Goal: Task Accomplishment & Management: Manage account settings

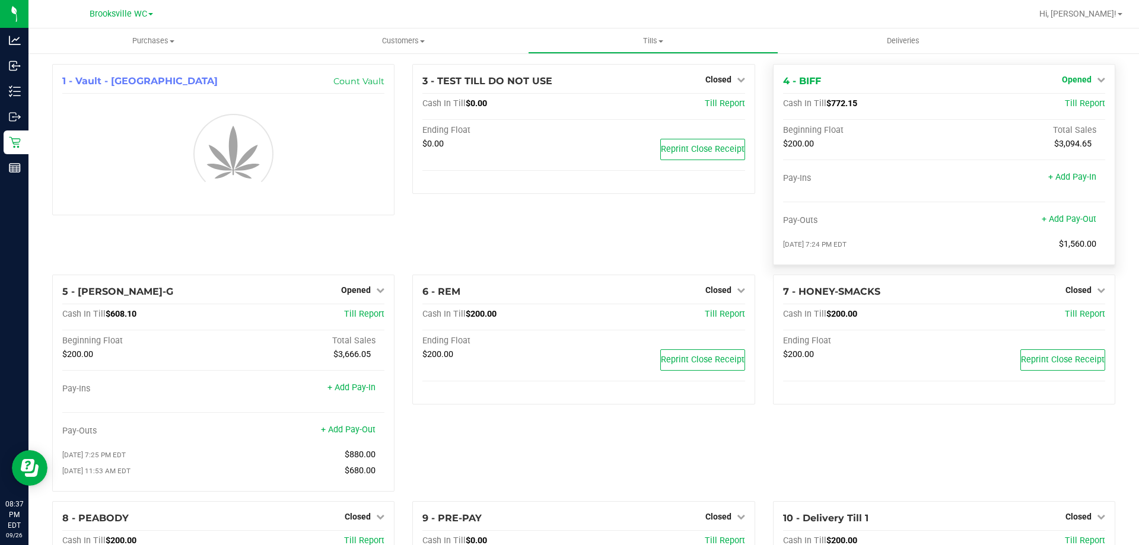
click at [1071, 81] on span "Opened" at bounding box center [1077, 79] width 30 height 9
click at [1062, 109] on link "Close Till" at bounding box center [1078, 104] width 32 height 9
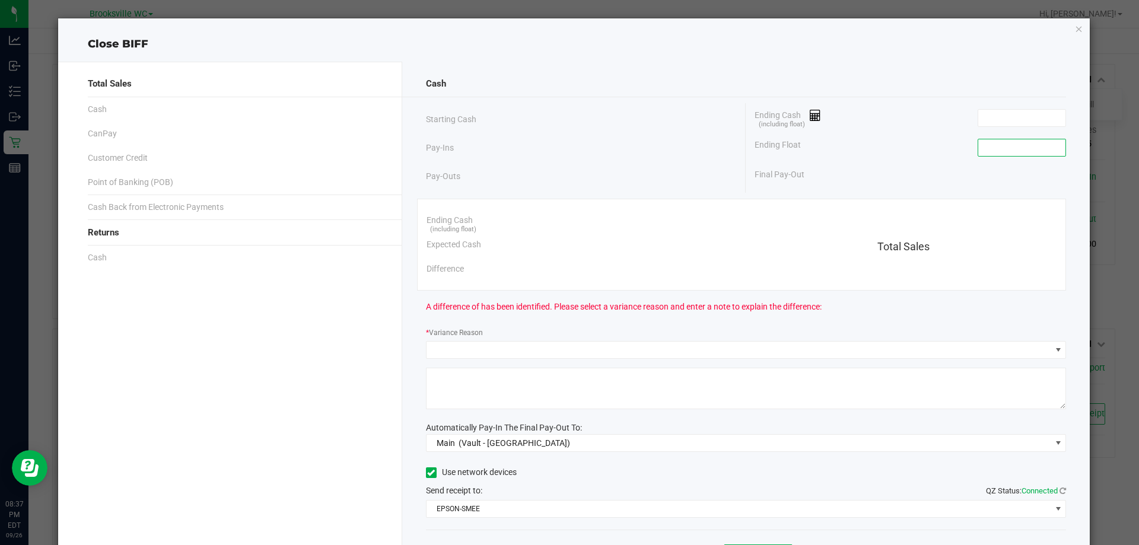
click at [990, 147] on input at bounding box center [1021, 147] width 87 height 17
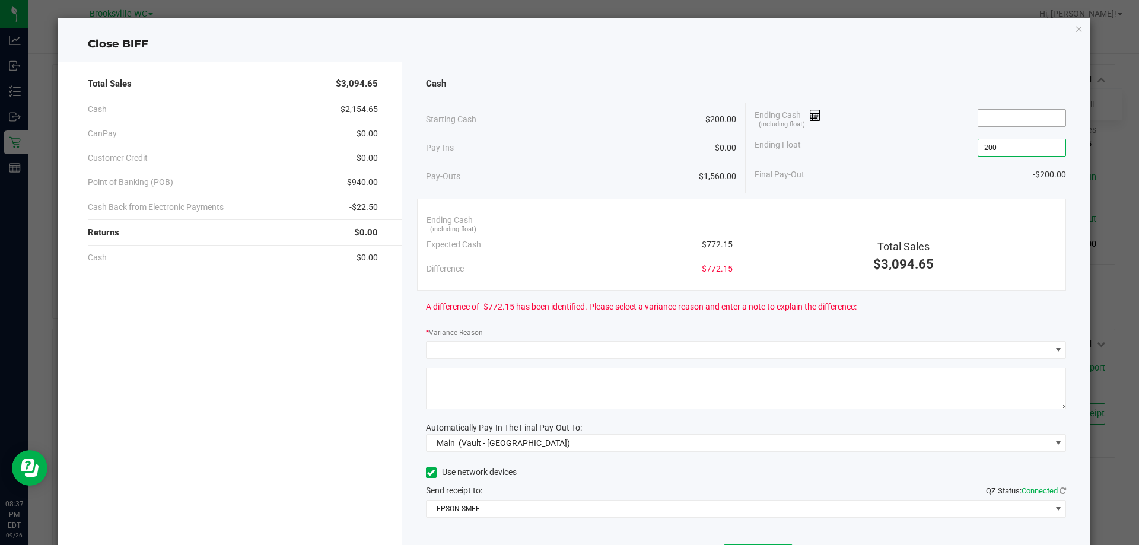
type input "$200.00"
click at [995, 111] on input at bounding box center [1021, 118] width 87 height 17
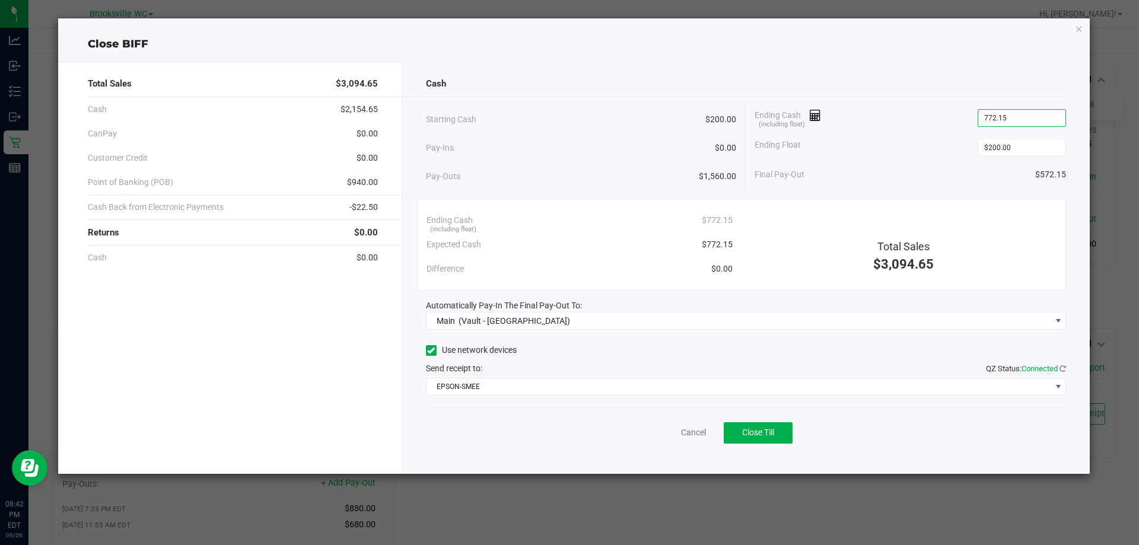
type input "$772.15"
click at [925, 77] on div "Cash" at bounding box center [746, 84] width 641 height 26
click at [762, 435] on span "Close Till" at bounding box center [758, 432] width 32 height 9
click at [1079, 28] on icon "button" at bounding box center [1079, 28] width 8 height 14
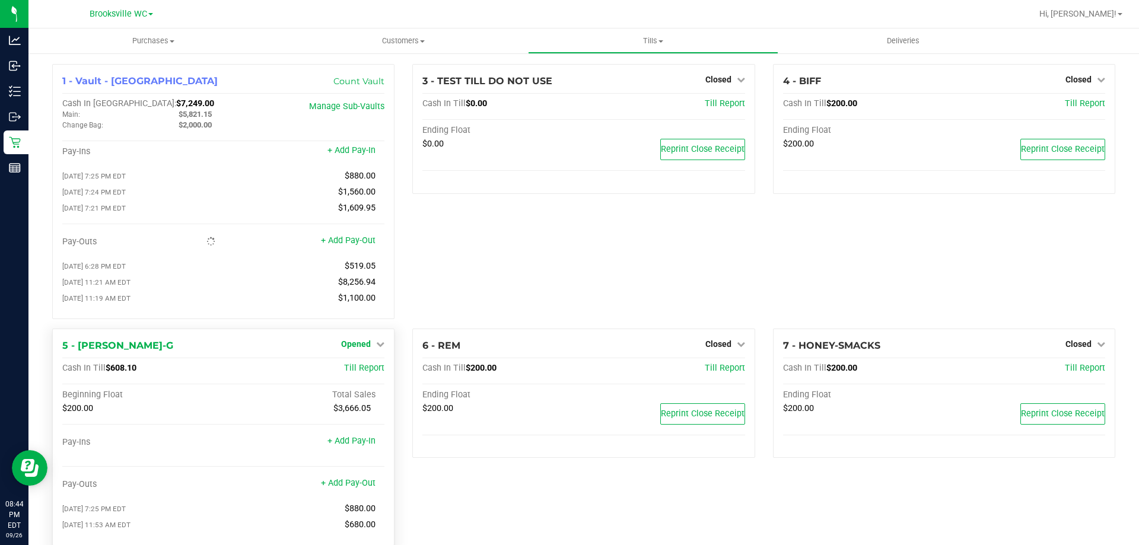
click at [354, 345] on span "Opened" at bounding box center [356, 343] width 30 height 9
click at [356, 373] on link "Close Till" at bounding box center [358, 368] width 32 height 9
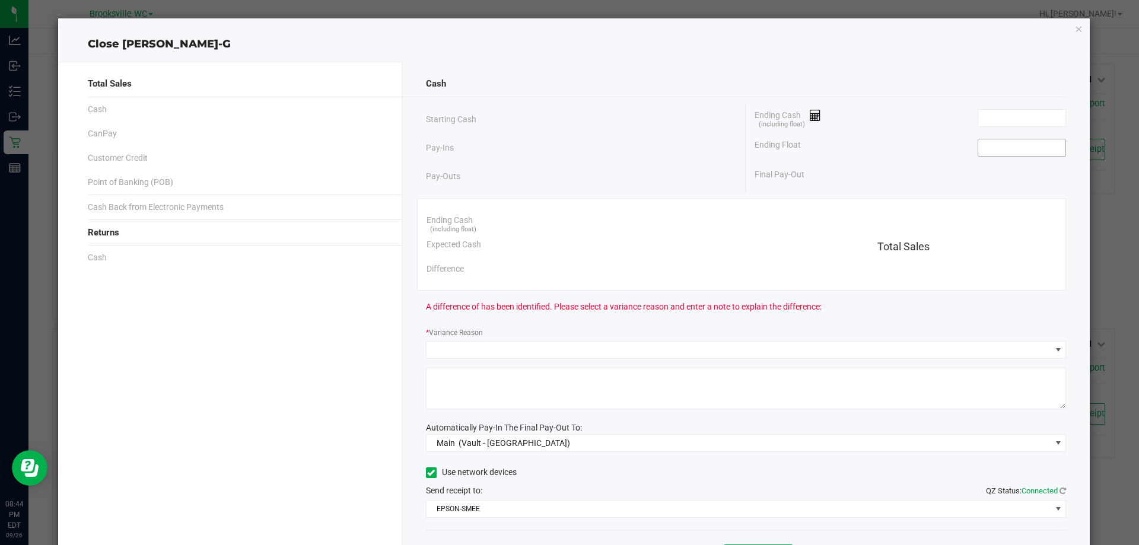
click at [988, 154] on input at bounding box center [1021, 147] width 87 height 17
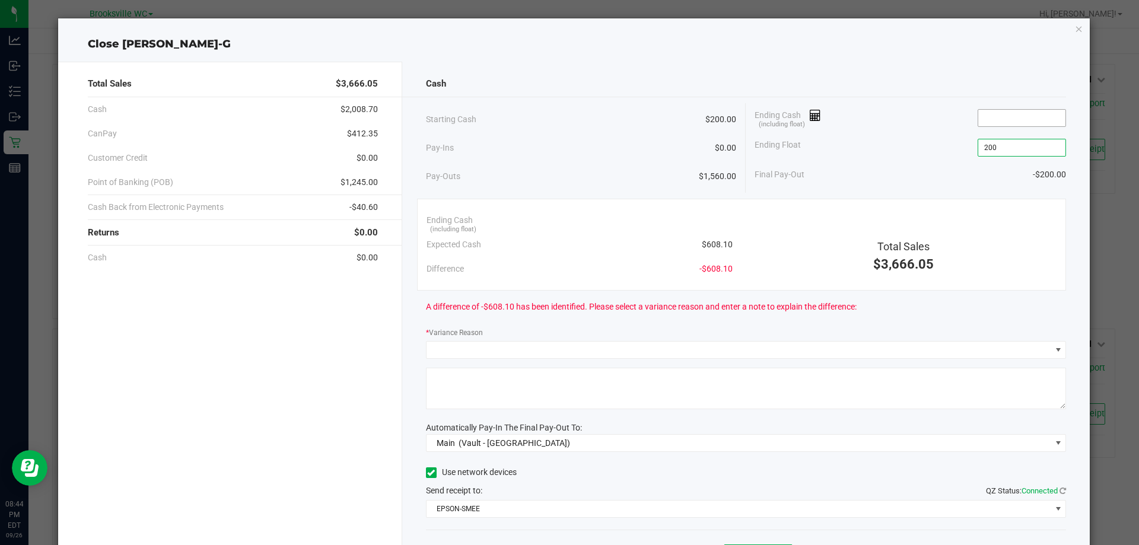
type input "$200.00"
click at [999, 113] on input at bounding box center [1021, 118] width 87 height 17
click at [992, 118] on input at bounding box center [1021, 118] width 87 height 17
click at [967, 74] on div "Cash" at bounding box center [746, 84] width 641 height 26
click at [998, 125] on input "610.65" at bounding box center [1021, 118] width 87 height 17
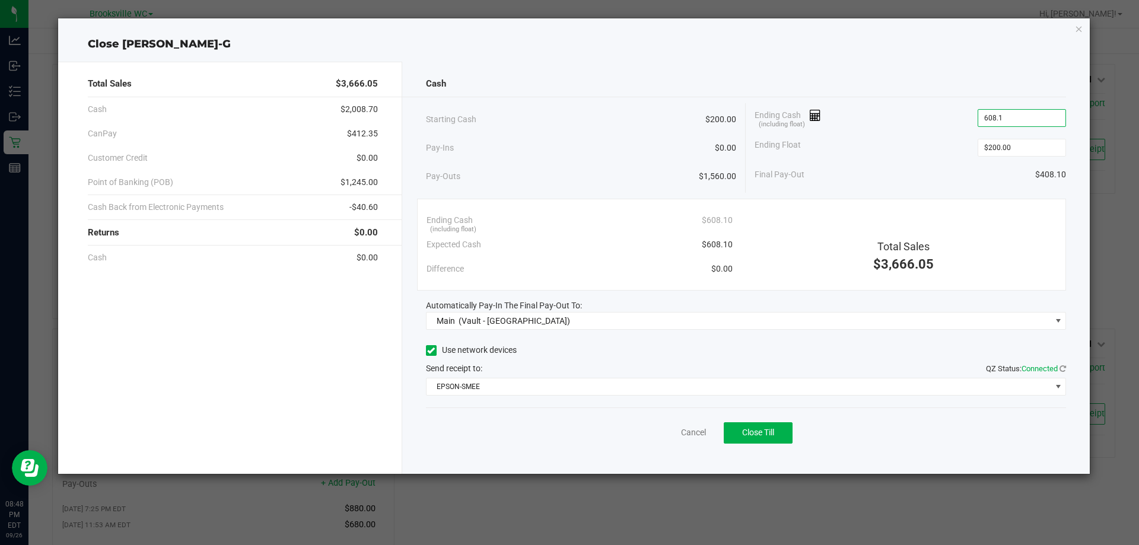
type input "$608.10"
click at [1036, 48] on div "Close BECKY-G" at bounding box center [574, 44] width 1032 height 16
click at [752, 434] on span "Close Till" at bounding box center [758, 432] width 32 height 9
click at [1079, 31] on icon "button" at bounding box center [1079, 28] width 8 height 14
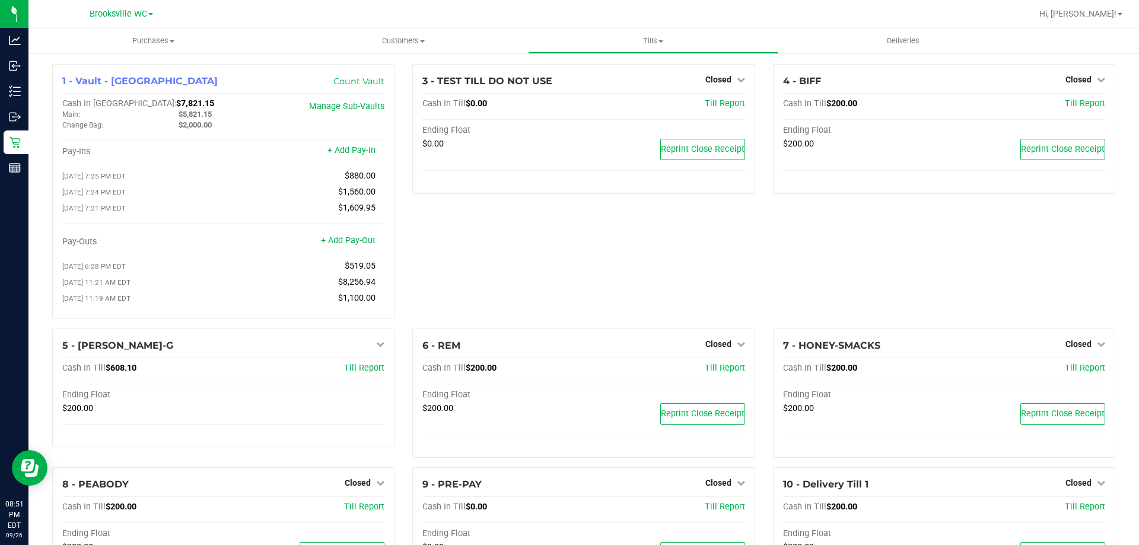
click at [463, 241] on div "3 - TEST TILL DO NOT USE Closed Open Till Cash In Till $0.00 Till Report Ending…" at bounding box center [583, 196] width 360 height 265
click at [203, 116] on span "$6,229.25" at bounding box center [195, 114] width 33 height 9
click at [206, 114] on span "$6,229.25" at bounding box center [195, 114] width 33 height 9
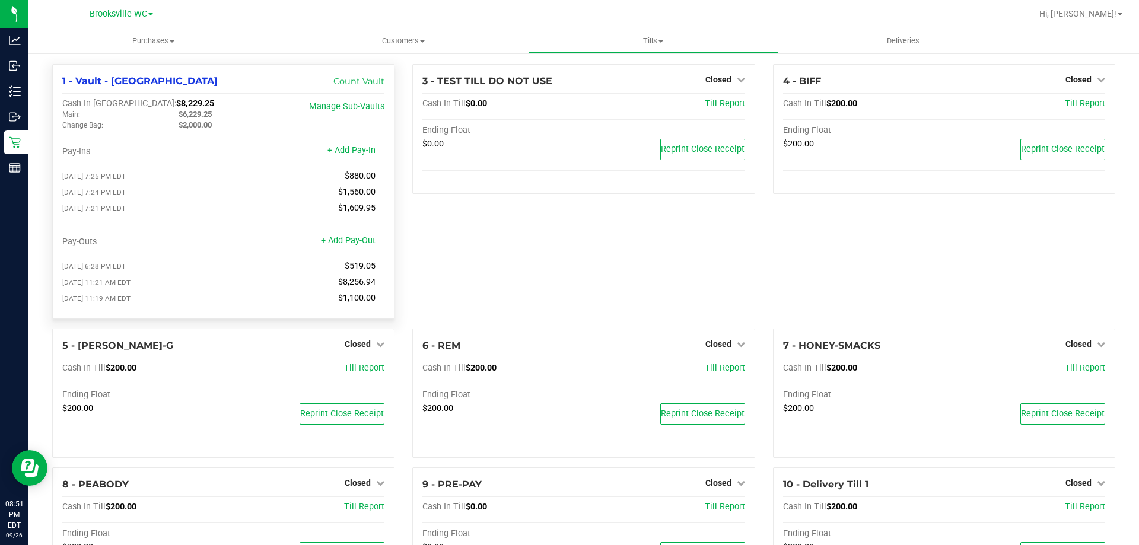
click at [206, 114] on span "$6,229.25" at bounding box center [195, 114] width 33 height 9
click at [657, 42] on span "Tills" at bounding box center [653, 41] width 249 height 11
click at [596, 86] on span "Reconcile e-payments" at bounding box center [587, 86] width 118 height 10
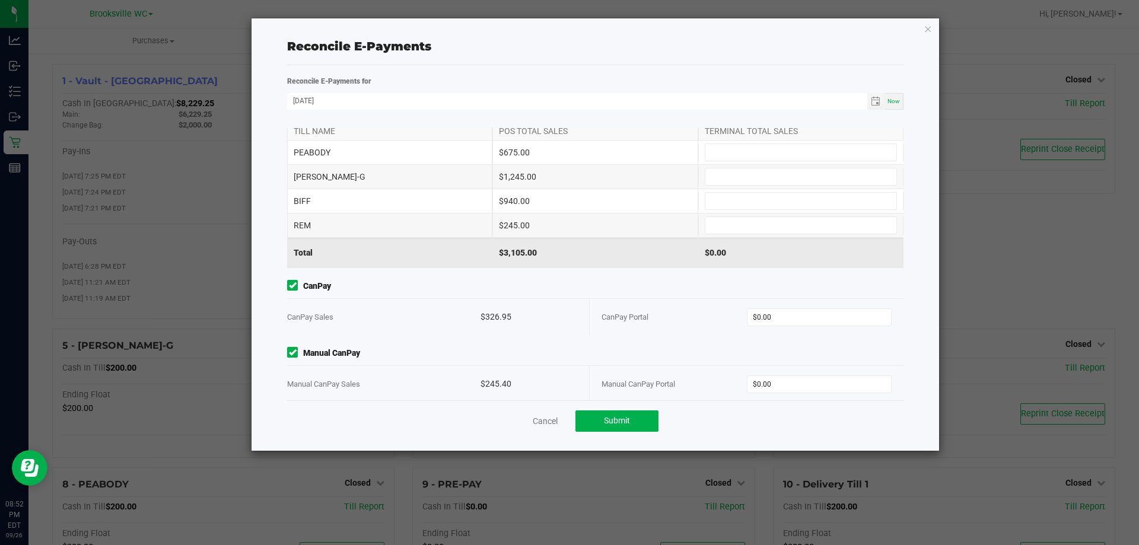
scroll to position [37, 0]
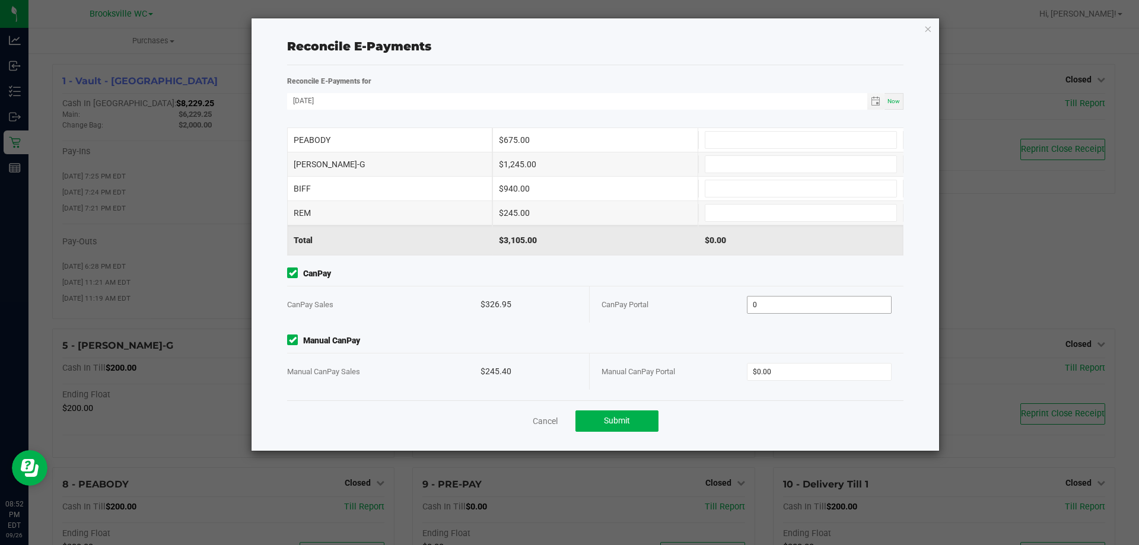
click at [774, 305] on input "0" at bounding box center [820, 305] width 144 height 17
paste input "326.95"
type input "$326.95"
click at [766, 373] on input "0" at bounding box center [820, 372] width 144 height 17
paste input "245.4"
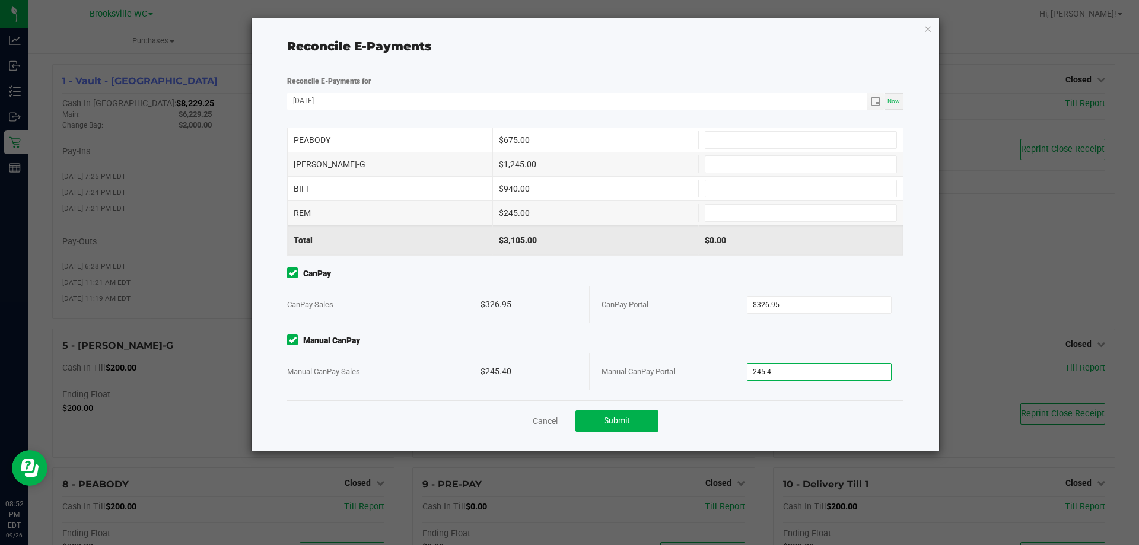
type input "$245.40"
click at [661, 332] on div "Point of Banking (POB) (By Till) TILL NAME POS TOTAL SALES TERMINAL TOTAL SALES…" at bounding box center [595, 264] width 634 height 273
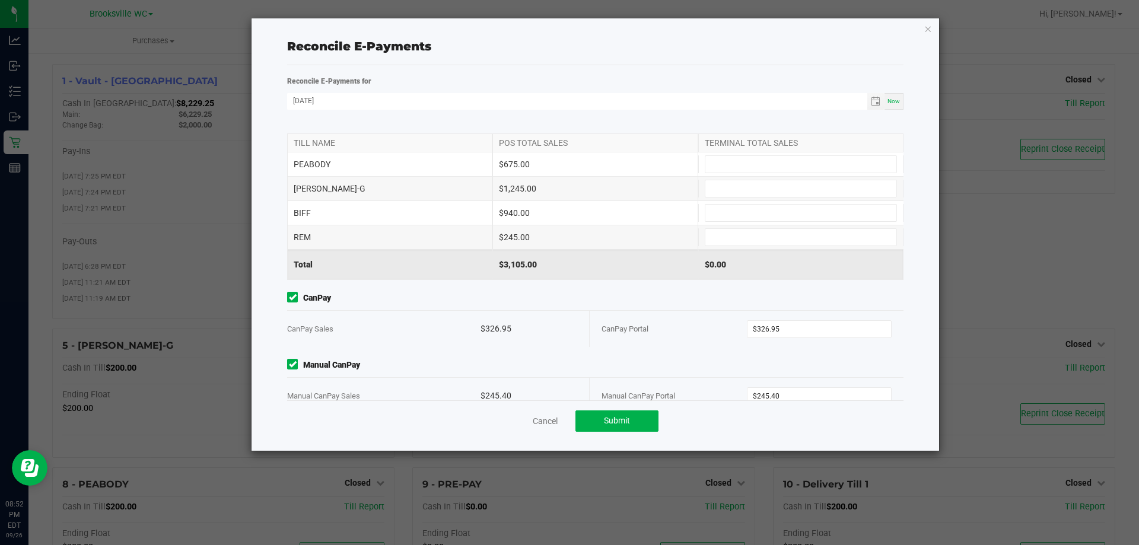
scroll to position [0, 0]
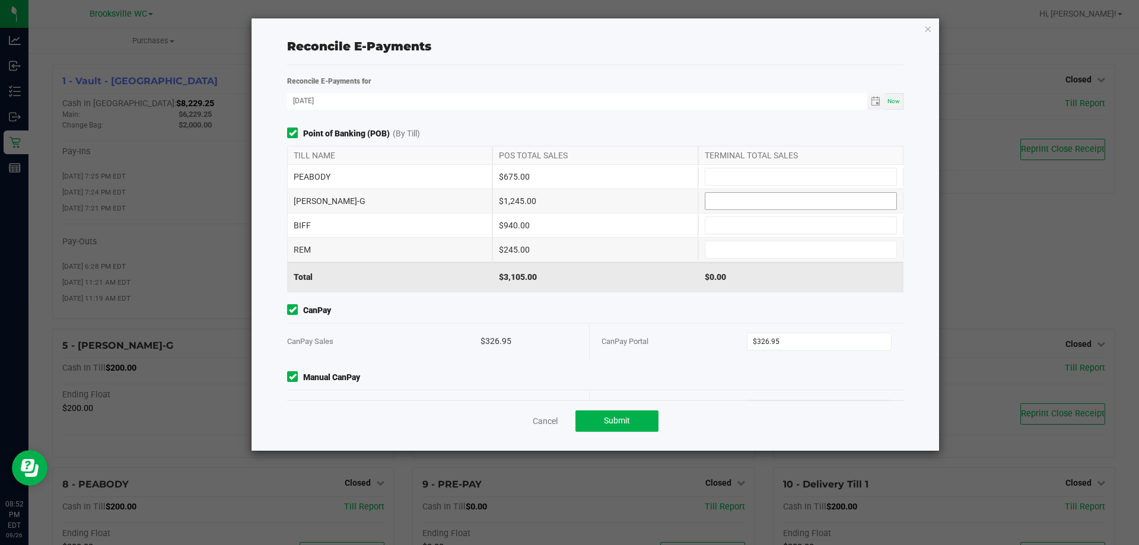
click at [742, 203] on input at bounding box center [800, 201] width 191 height 17
type input "$1,245.00"
click at [748, 224] on input at bounding box center [800, 225] width 191 height 17
type input "$940.00"
click at [727, 183] on input at bounding box center [800, 177] width 191 height 17
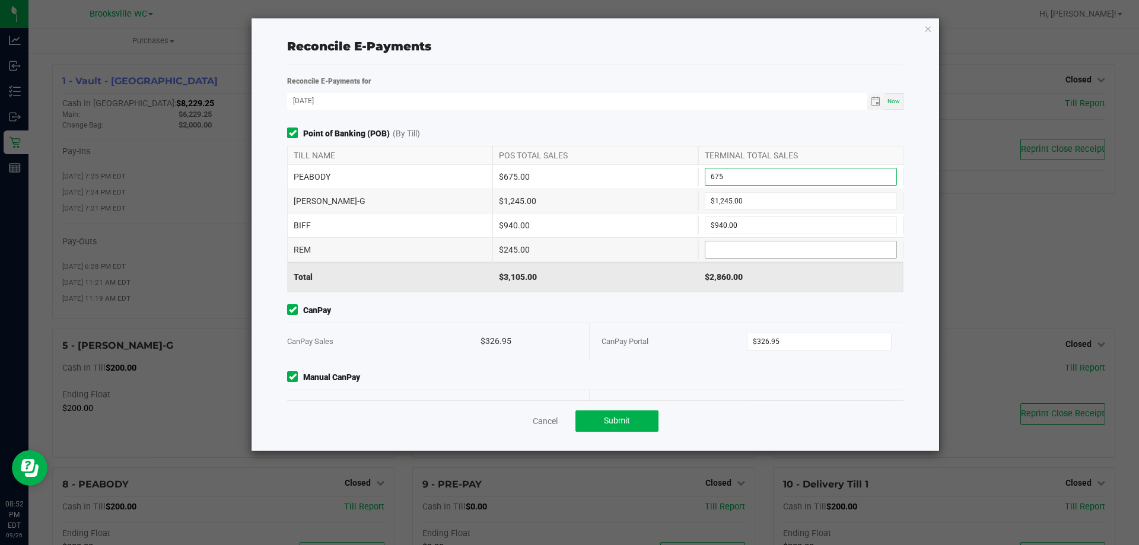
type input "$675.00"
click at [724, 246] on input at bounding box center [800, 249] width 191 height 17
type input "$245.00"
click at [596, 123] on div "Reconcile E-Payments for 09/26/2025 Now Point of Banking (POB) (By Till) TILL N…" at bounding box center [595, 238] width 634 height 326
click at [624, 422] on span "Submit" at bounding box center [617, 420] width 26 height 9
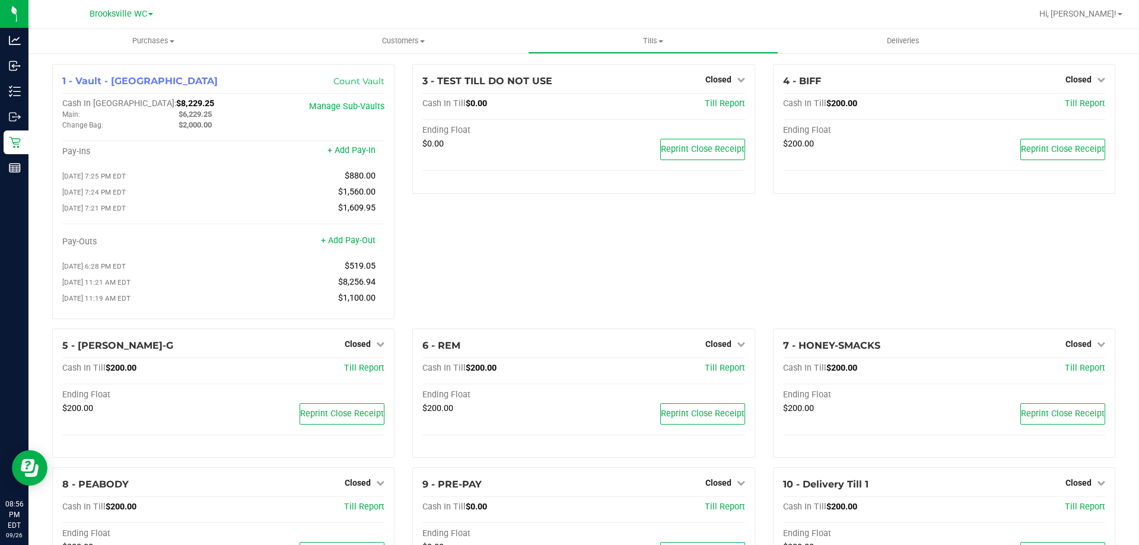
click at [651, 296] on div "3 - TEST TILL DO NOT USE Closed Open Till Cash In Till $0.00 Till Report Ending…" at bounding box center [583, 196] width 360 height 265
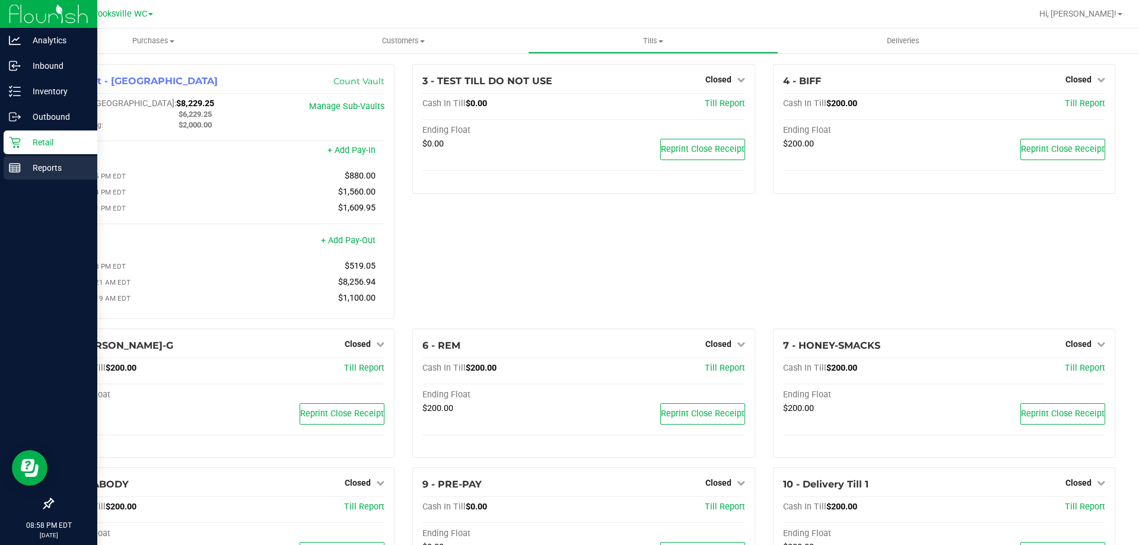
click at [20, 174] on div "Reports" at bounding box center [51, 168] width 94 height 24
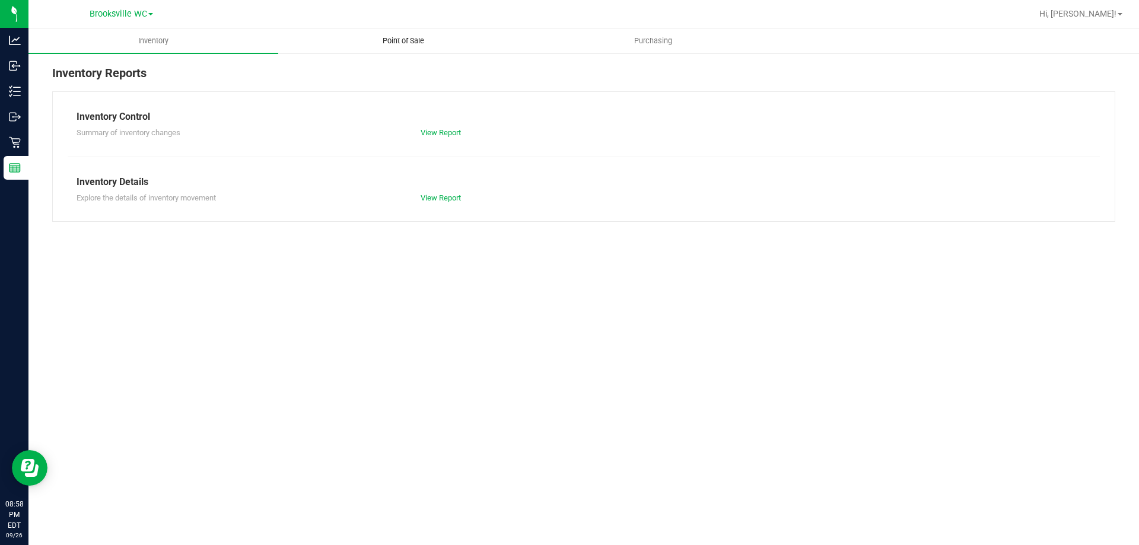
click at [393, 39] on span "Point of Sale" at bounding box center [404, 41] width 74 height 11
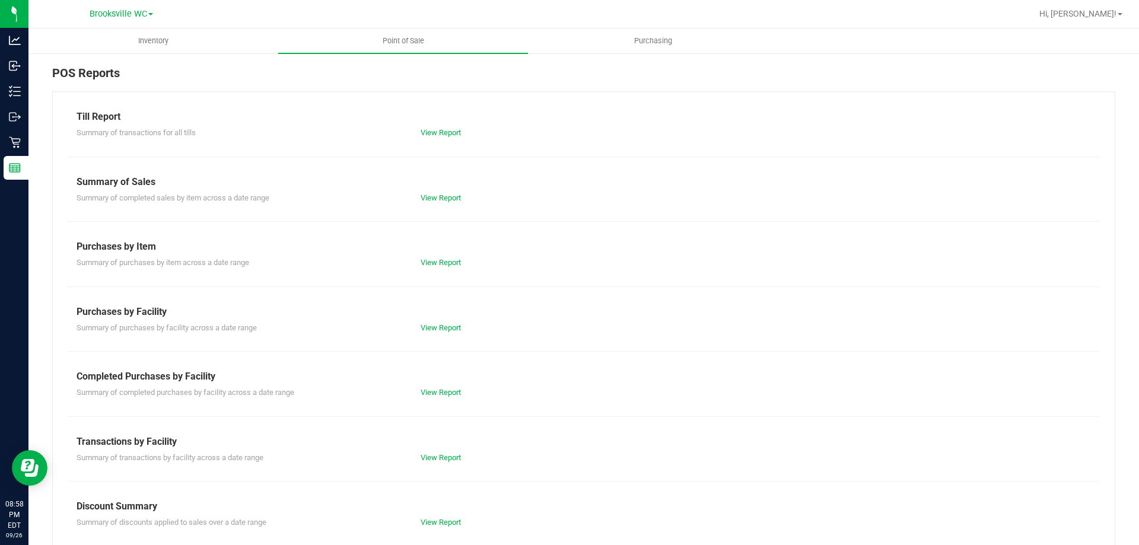
click at [434, 384] on div "Summary of completed purchases by facility across a date range View Report" at bounding box center [584, 391] width 1032 height 15
click at [434, 391] on link "View Report" at bounding box center [441, 392] width 40 height 9
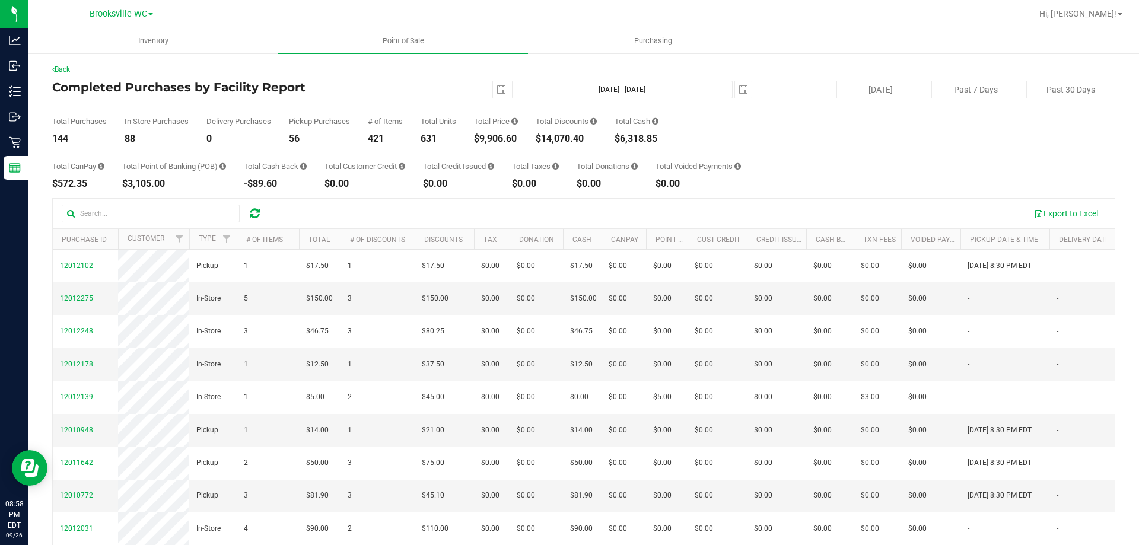
click at [506, 135] on div "$9,906.60" at bounding box center [496, 138] width 44 height 9
copy div "9,906.60"
click at [233, 163] on div "Total CanPay $572.35 Total Point of Banking (POB) $3,105.00 Total Cash Back -$8…" at bounding box center [583, 166] width 1063 height 45
click at [63, 136] on div "144" at bounding box center [79, 138] width 55 height 9
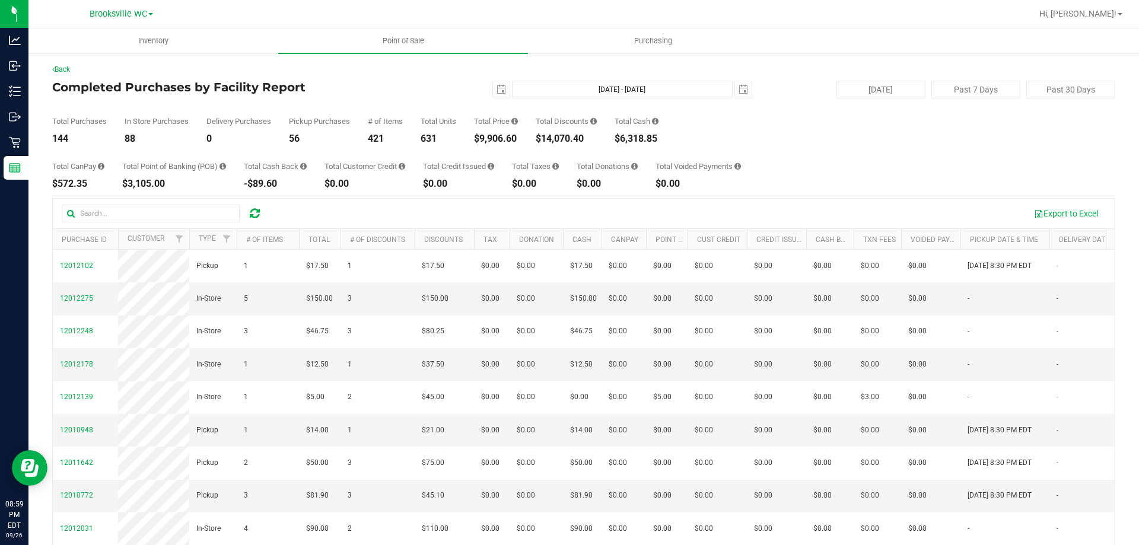
click at [63, 135] on div "144" at bounding box center [79, 138] width 55 height 9
copy div "144"
click at [552, 137] on div "$14,070.40" at bounding box center [566, 138] width 61 height 9
copy div "14,070.40"
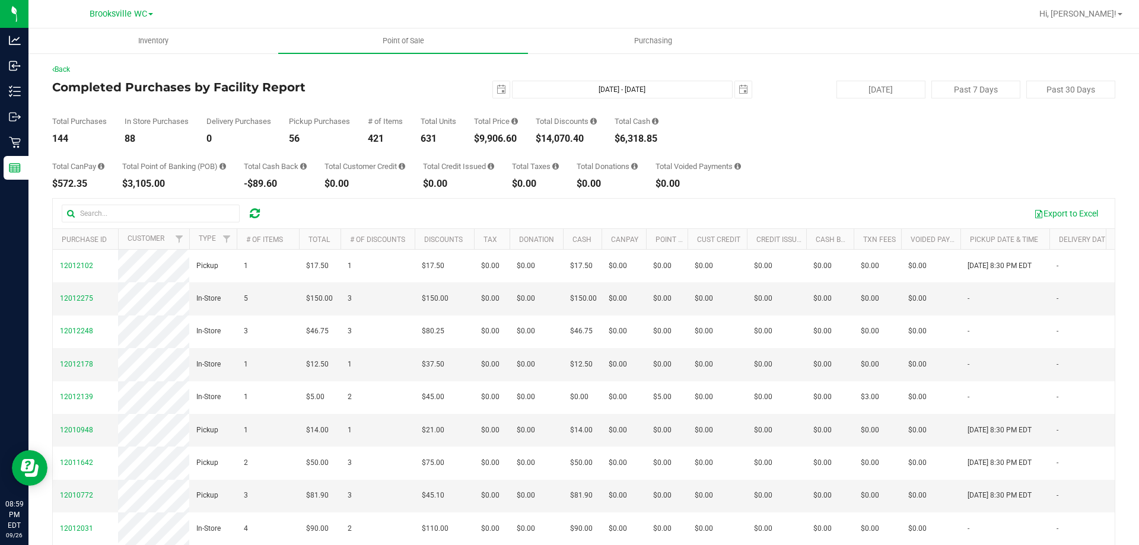
click at [677, 120] on div "Total Purchases 144 In Store Purchases 88 Delivery Purchases 0 Pickup Purchases…" at bounding box center [583, 120] width 1063 height 45
click at [953, 90] on button "Past 7 Days" at bounding box center [976, 90] width 89 height 18
type input "2025-09-19"
type input "Sep 19, 2025 - Sep 26, 2025"
click at [501, 138] on div "$62,711.63" at bounding box center [498, 138] width 48 height 9
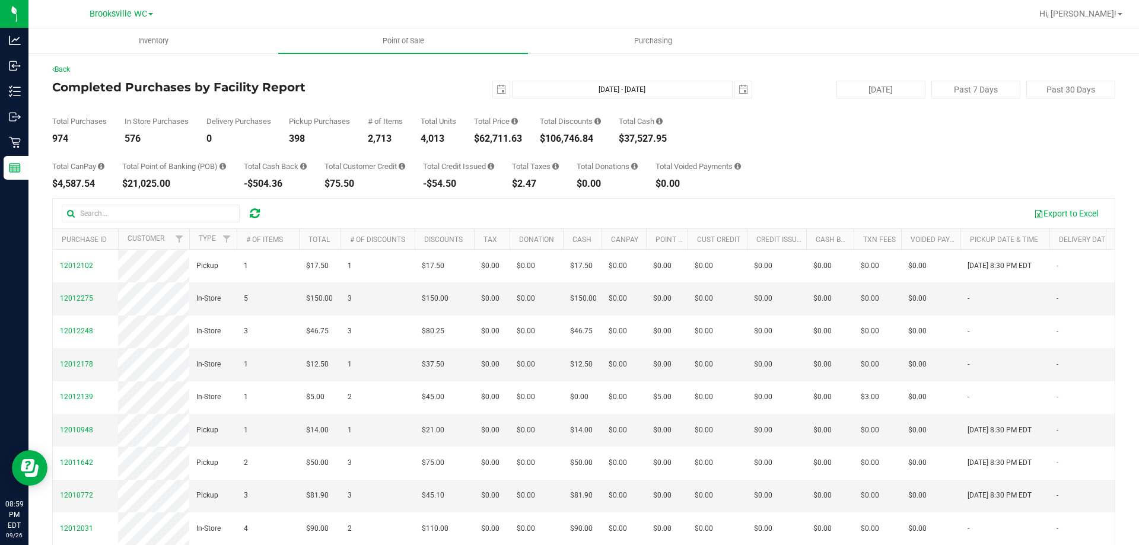
click at [502, 138] on div "$62,711.63" at bounding box center [498, 138] width 48 height 9
copy div "62,711.63"
click at [1055, 83] on button "Past 30 Days" at bounding box center [1070, 90] width 89 height 18
type input "2025-08-27"
type input "Aug 27, 2025 - Sep 26, 2025"
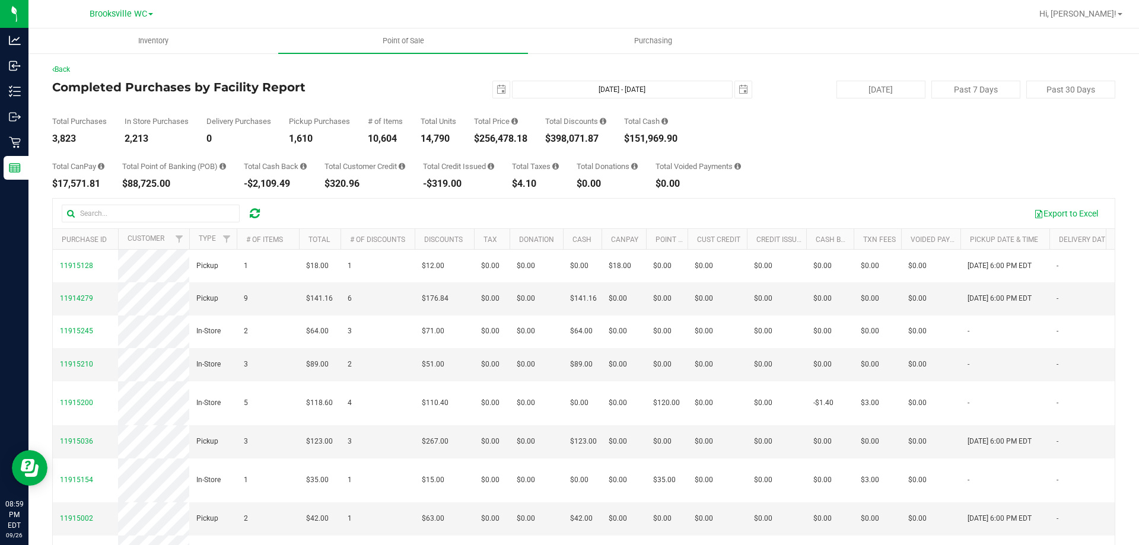
click at [507, 140] on div "$256,478.18" at bounding box center [500, 138] width 53 height 9
copy div "256,478.18"
click at [532, 138] on div "Total Purchases 3,823 In Store Purchases 2,213 Delivery Purchases 0 Pickup Purc…" at bounding box center [583, 120] width 1063 height 45
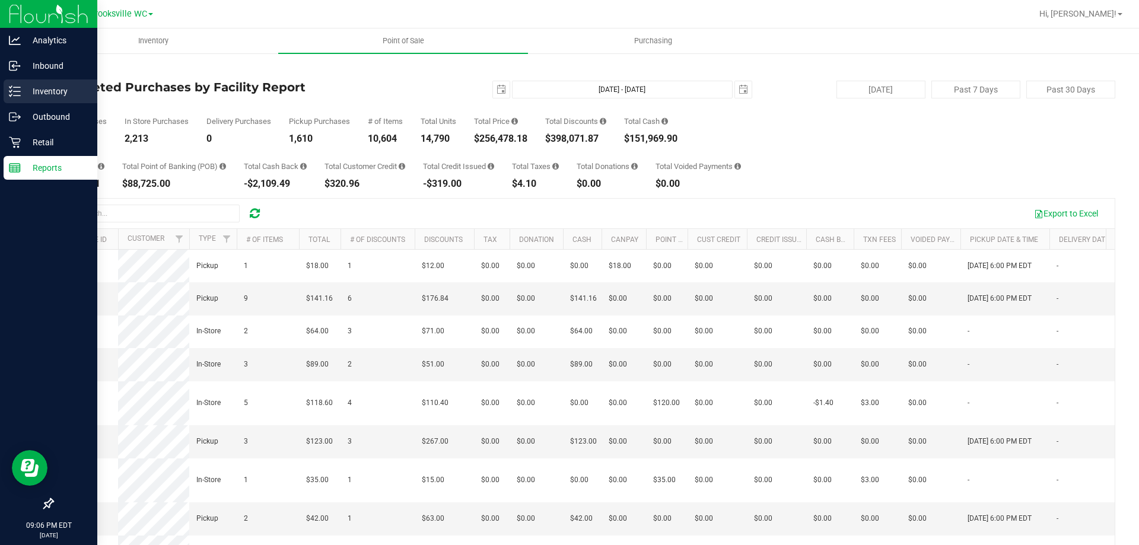
click at [50, 95] on p "Inventory" at bounding box center [56, 91] width 71 height 14
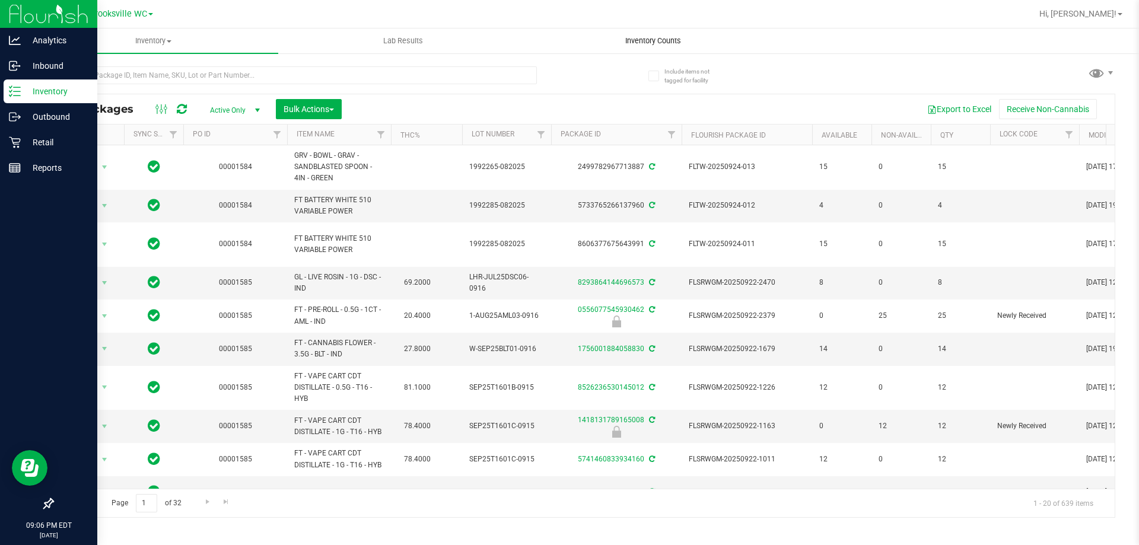
click at [659, 39] on span "Inventory Counts" at bounding box center [653, 41] width 88 height 11
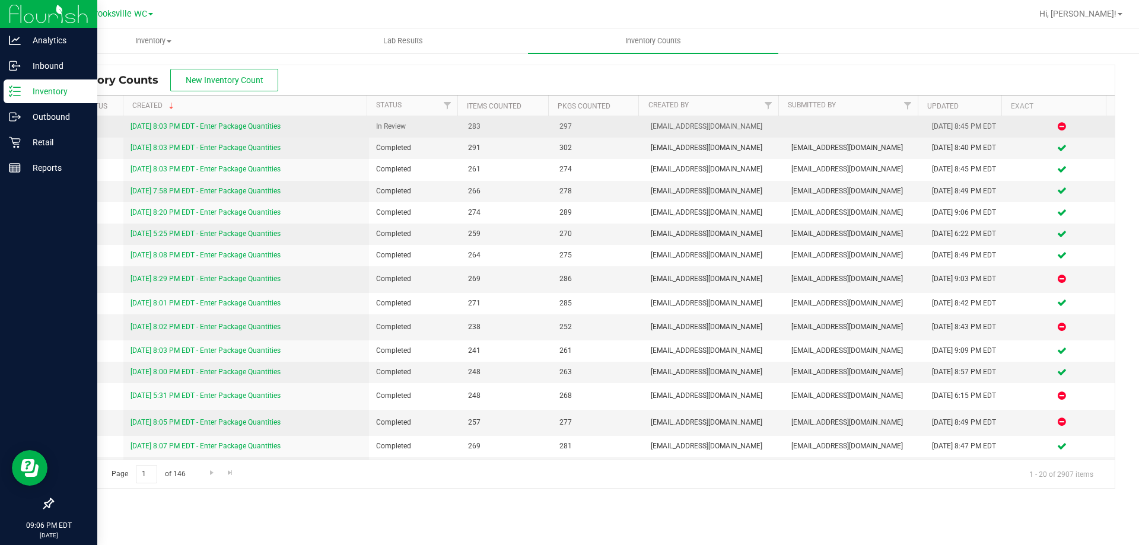
click at [249, 124] on link "9/26/25 8:03 PM EDT - Enter Package Quantities" at bounding box center [206, 126] width 150 height 8
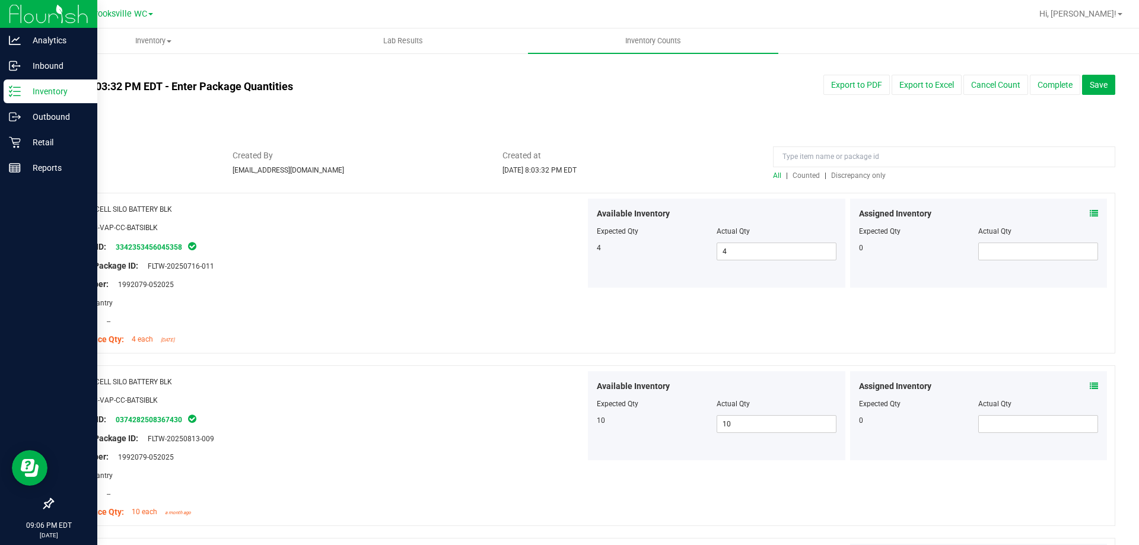
click at [855, 176] on span "Discrepancy only" at bounding box center [858, 175] width 55 height 8
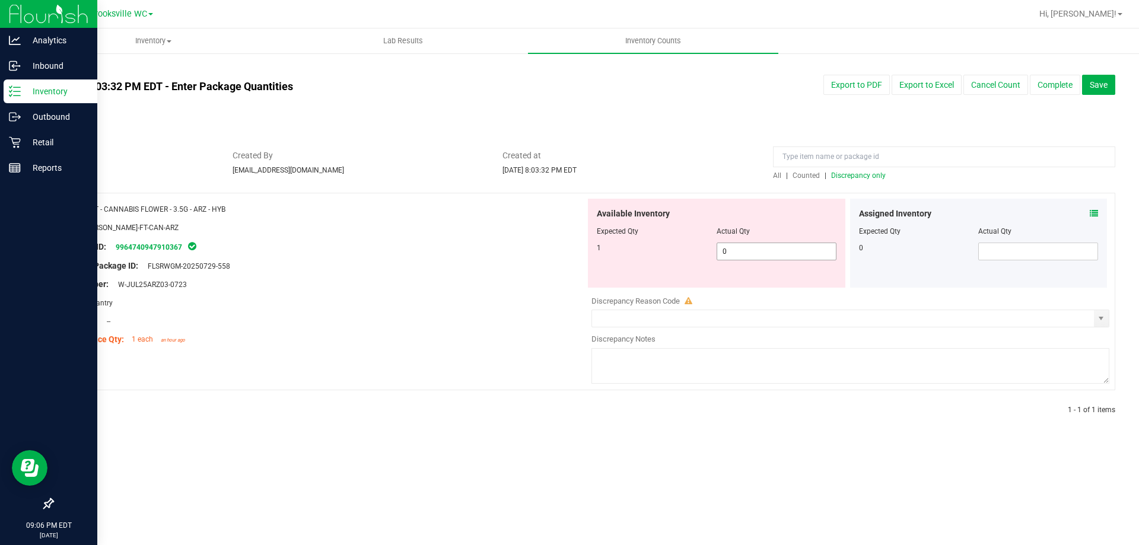
click at [811, 252] on span "0 0" at bounding box center [777, 252] width 120 height 18
click at [811, 251] on input "0" at bounding box center [776, 251] width 119 height 17
click at [411, 285] on div "Lot Number: W-JUL25ARZ03-0723" at bounding box center [324, 284] width 524 height 12
click at [1099, 317] on span "select" at bounding box center [1100, 318] width 9 height 9
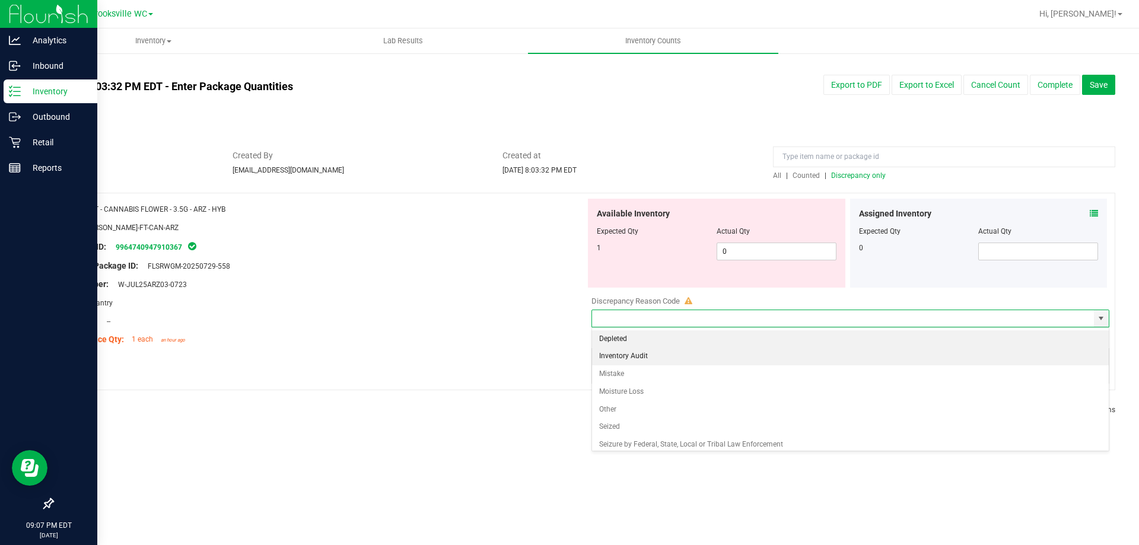
click at [634, 357] on li "Inventory Audit" at bounding box center [850, 357] width 517 height 18
type input "Inventory Audit"
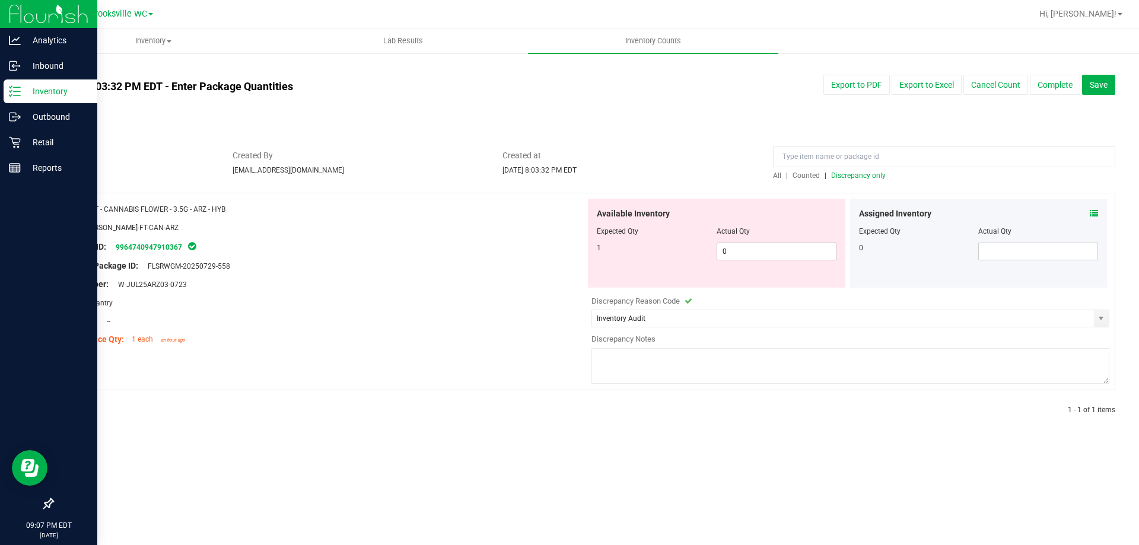
click at [653, 348] on textarea at bounding box center [851, 366] width 518 height 36
click at [685, 355] on textarea "We appear to be down 1 arz flower" at bounding box center [851, 366] width 518 height 36
click at [686, 361] on textarea "We appear to be down 1 arz flower" at bounding box center [851, 366] width 518 height 36
click at [684, 355] on textarea "We appear to be down 1 arz flower" at bounding box center [851, 366] width 518 height 36
click at [688, 353] on textarea "We appear to be down 1 Arz flower" at bounding box center [851, 366] width 518 height 36
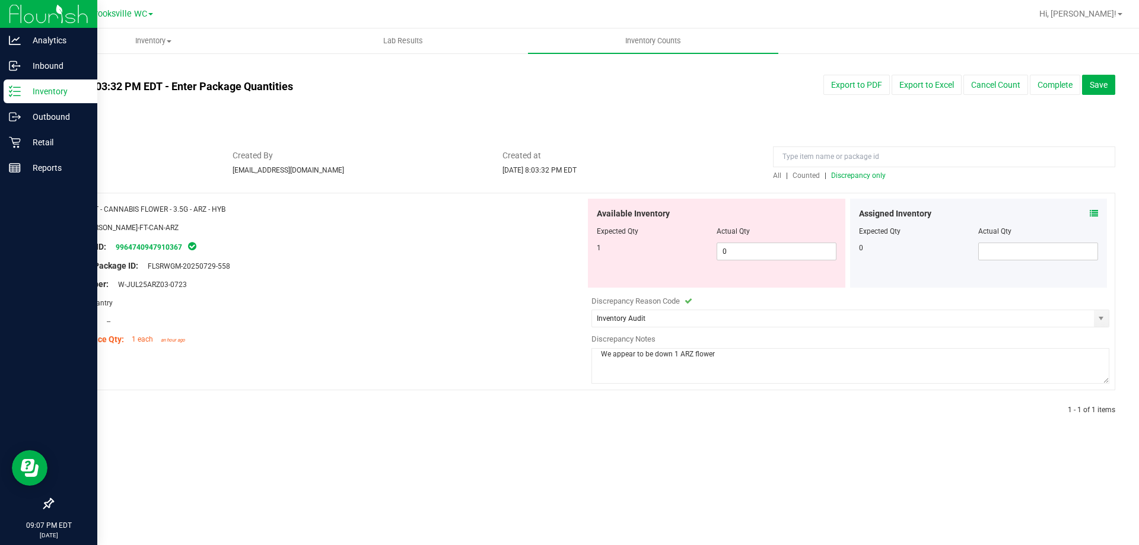
click at [740, 352] on textarea "We appear to be down 1 ARZ flower" at bounding box center [851, 366] width 518 height 36
click at [739, 353] on textarea "We appear to be down 1 ARZ flower, will check package audit log to confirm" at bounding box center [851, 366] width 518 height 36
type textarea "We appear to be down 1 ARZ flower, will check package audit log to confirm"
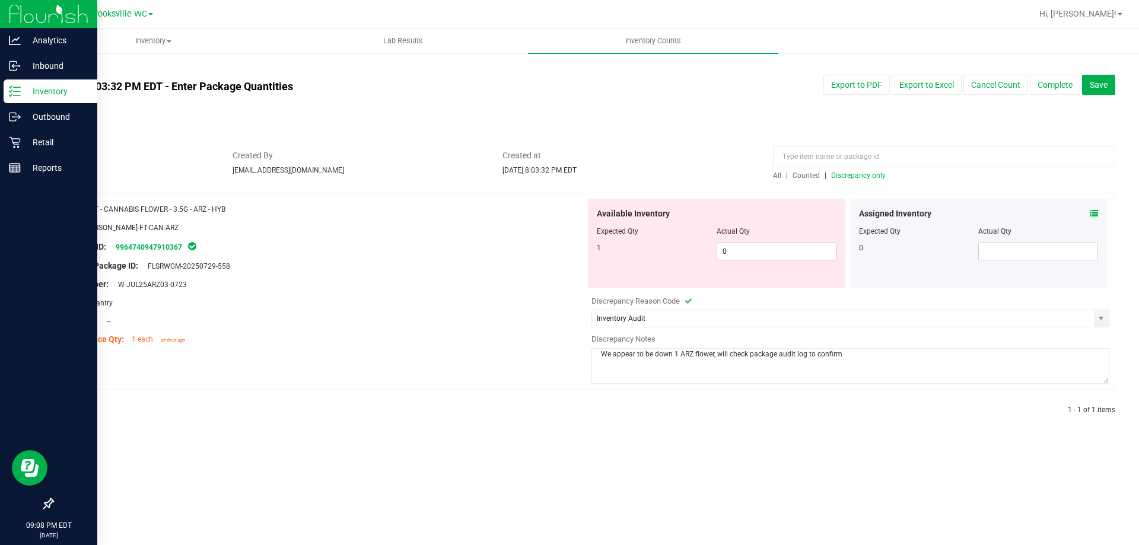
click at [562, 326] on div "Location: --" at bounding box center [324, 321] width 524 height 12
click at [402, 274] on div at bounding box center [324, 275] width 524 height 6
click at [506, 326] on div "Location: --" at bounding box center [324, 321] width 524 height 12
click at [1032, 109] on div "Sep 26, 2025 8:03:32 PM EDT - Enter Package Quantities Sync Status Not Synced E…" at bounding box center [583, 99] width 1081 height 48
click at [1047, 86] on button "Complete" at bounding box center [1055, 85] width 50 height 20
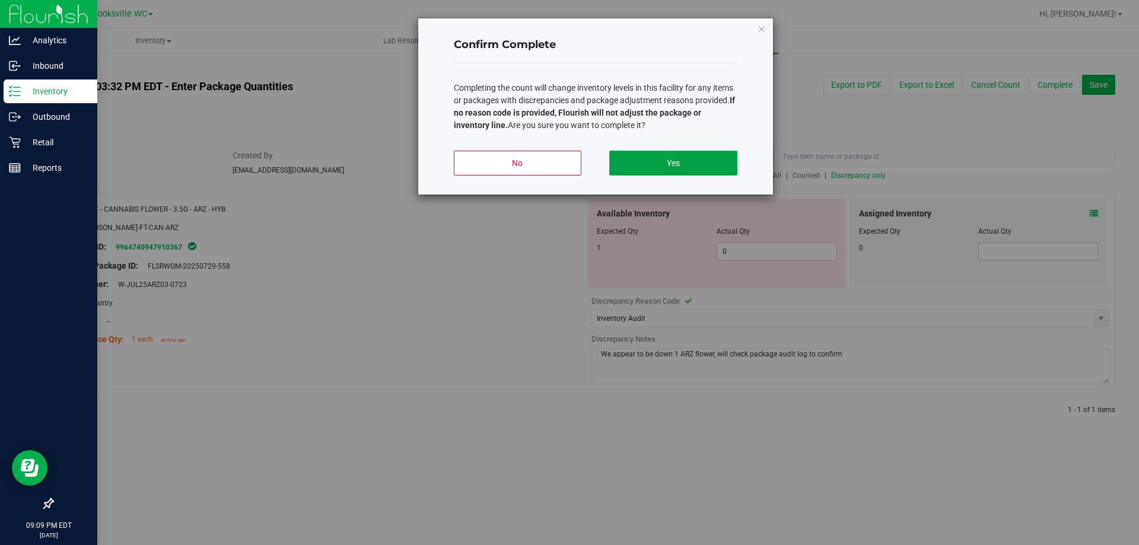
click at [640, 160] on button "Yes" at bounding box center [673, 163] width 128 height 25
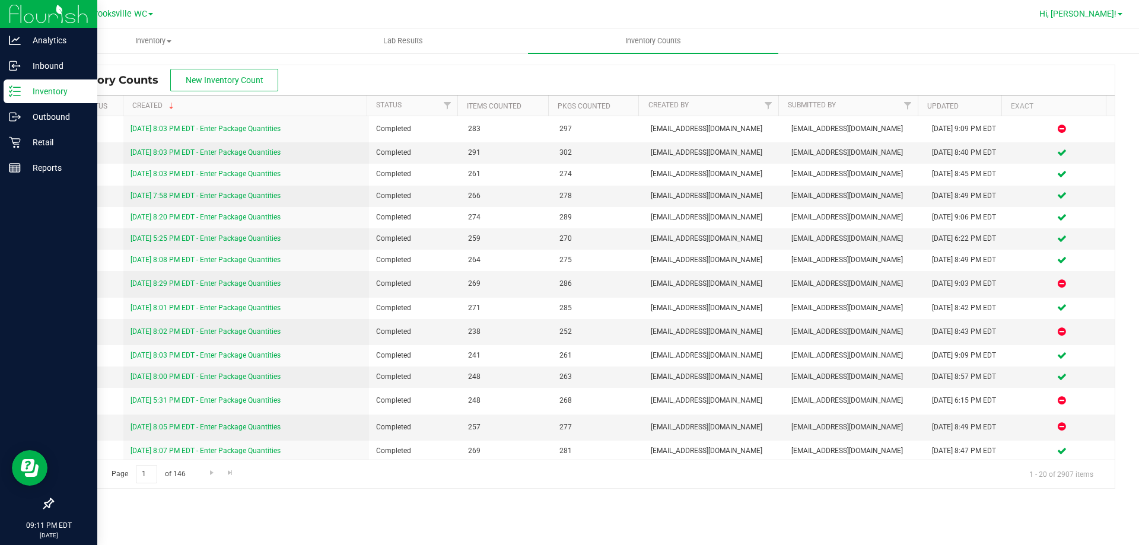
click at [1112, 11] on span "Hi, [PERSON_NAME]!" at bounding box center [1078, 13] width 77 height 9
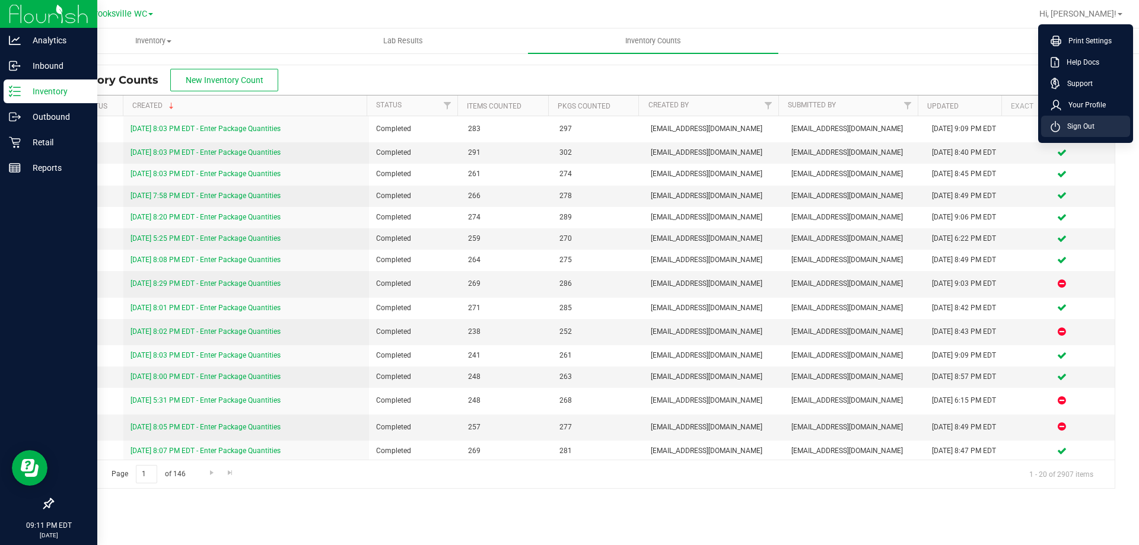
click at [1082, 120] on li "Sign Out" at bounding box center [1085, 126] width 89 height 21
